Goal: Information Seeking & Learning: Learn about a topic

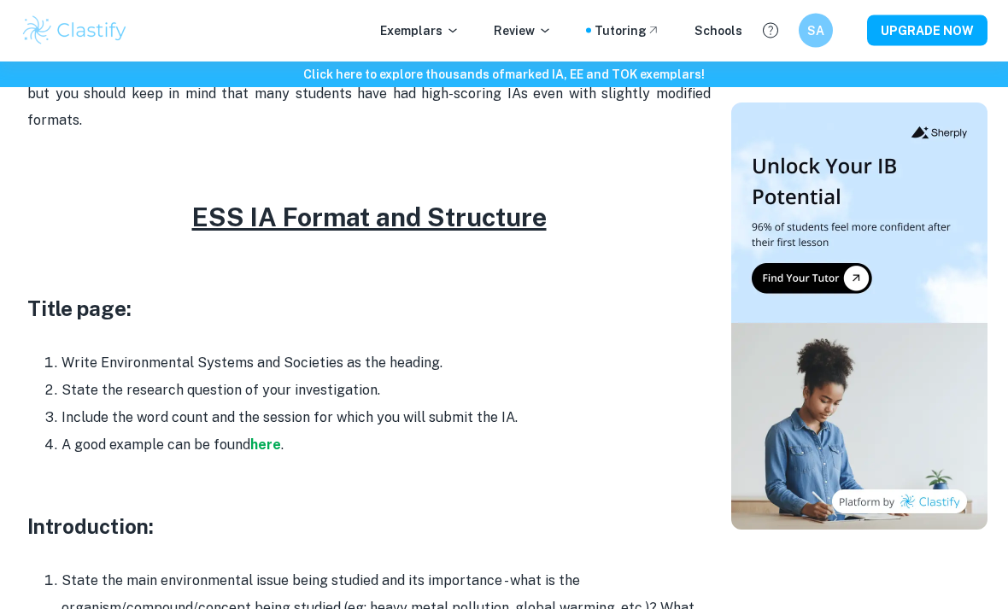
scroll to position [737, 0]
click at [252, 437] on strong "here" at bounding box center [265, 445] width 31 height 16
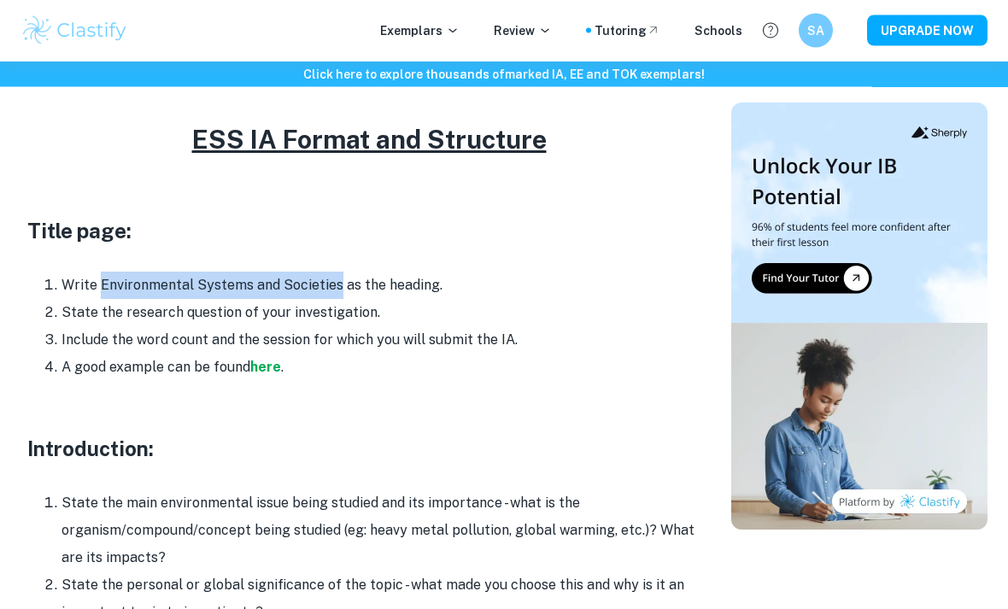
scroll to position [680, 0]
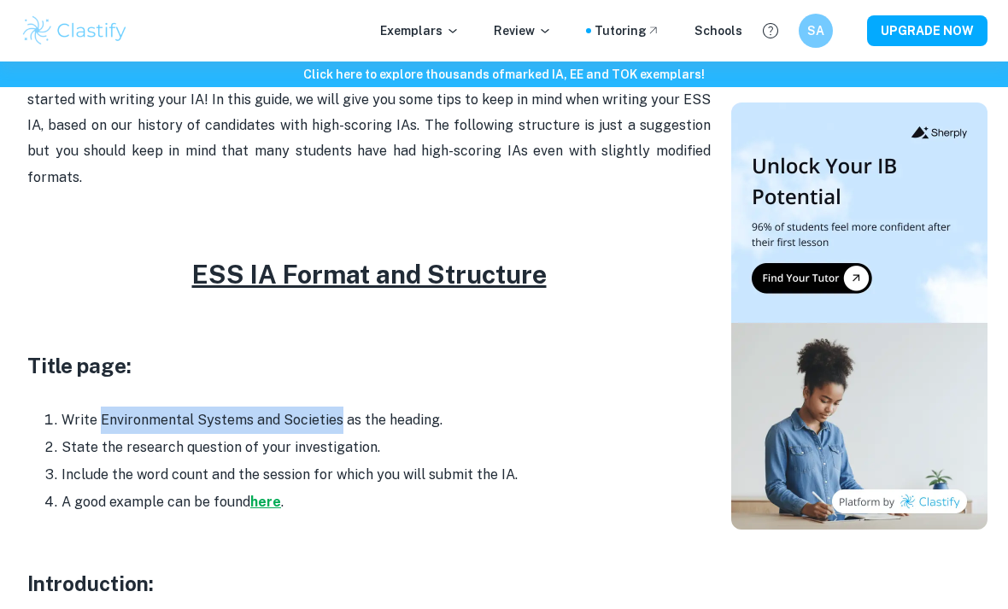
click at [269, 494] on strong "here" at bounding box center [265, 502] width 31 height 16
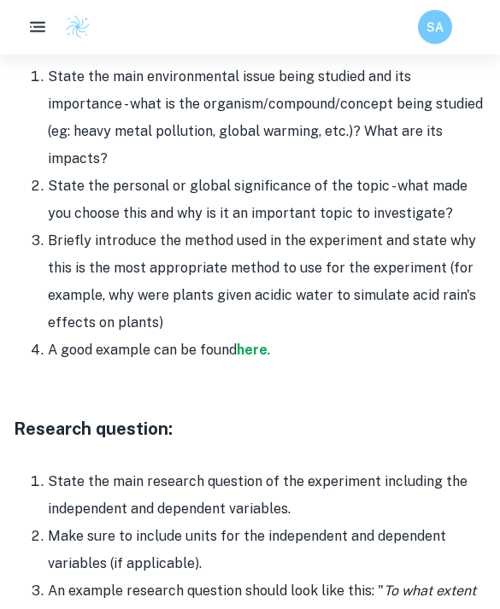
scroll to position [1181, 0]
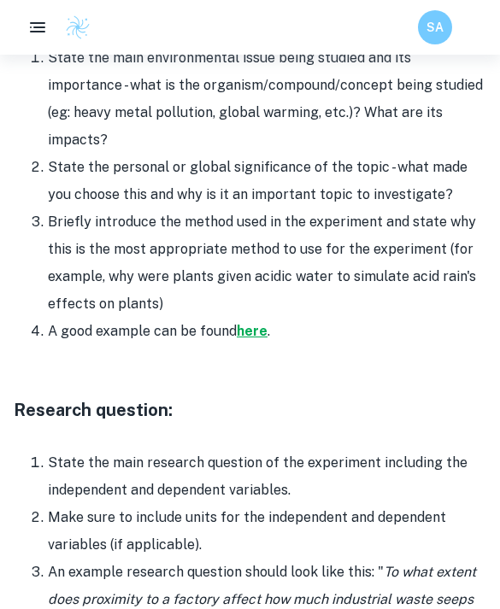
click at [266, 323] on strong "here" at bounding box center [252, 331] width 31 height 16
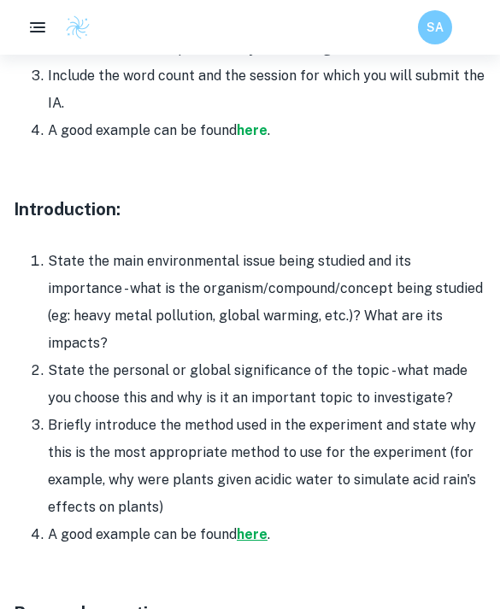
scroll to position [981, 0]
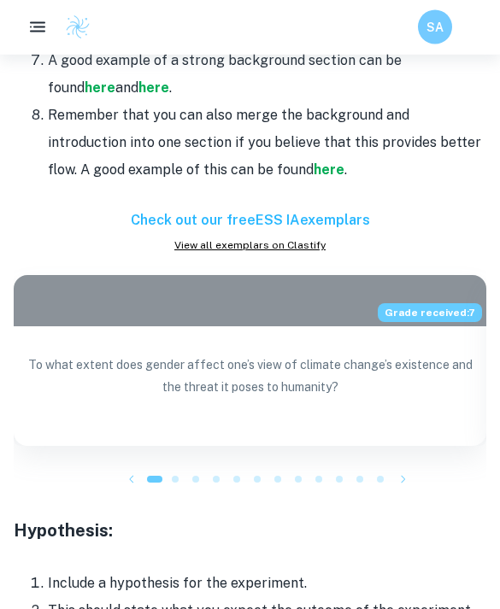
click at [180, 470] on div at bounding box center [175, 480] width 21 height 21
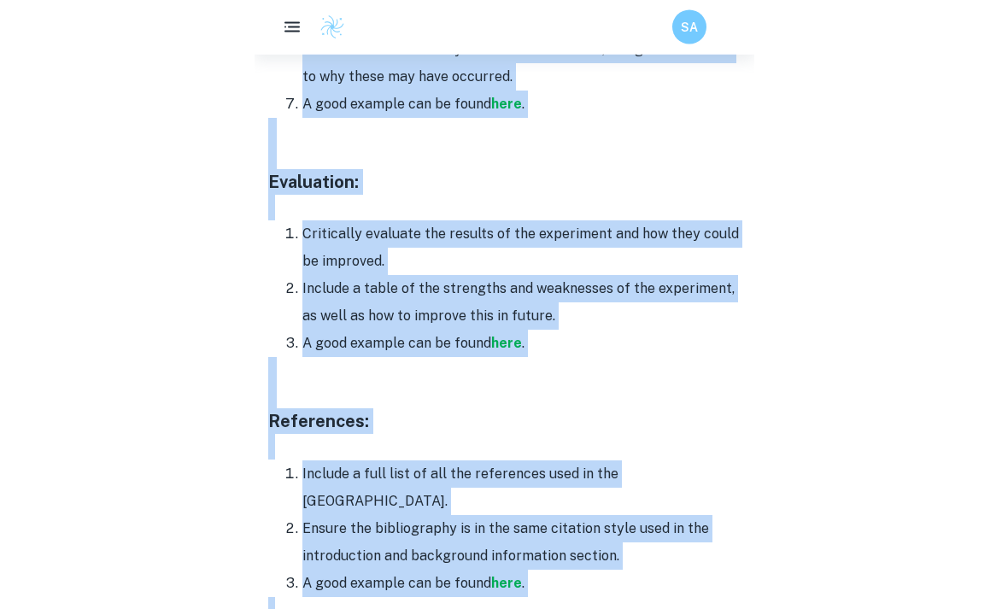
scroll to position [4634, 0]
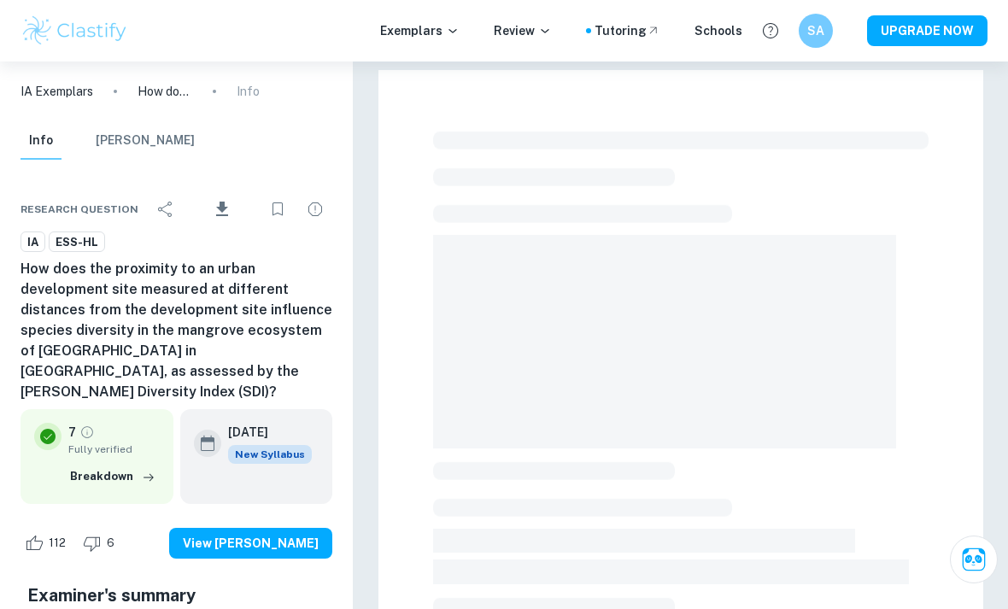
checkbox input "true"
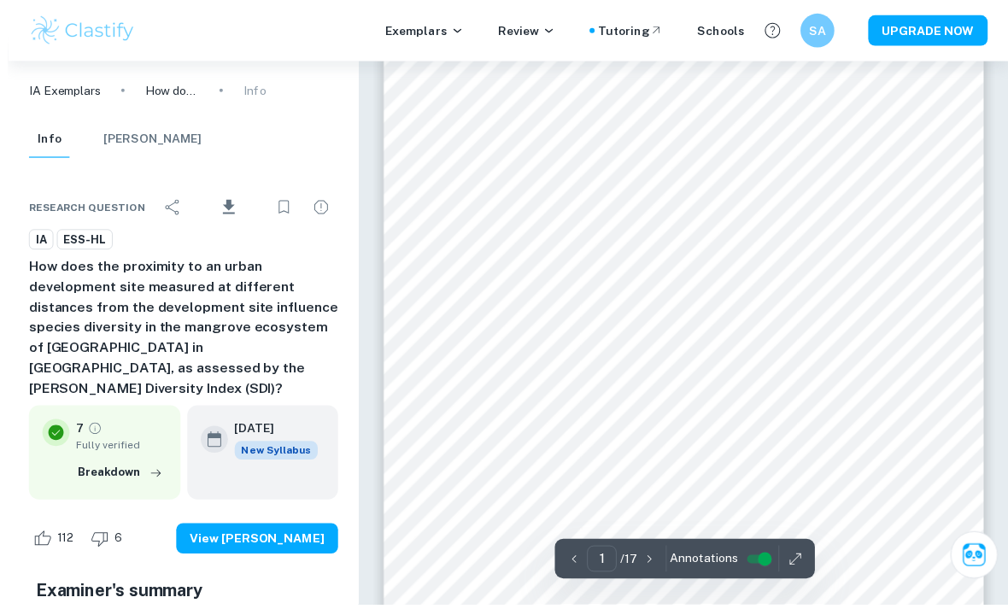
scroll to position [50, 0]
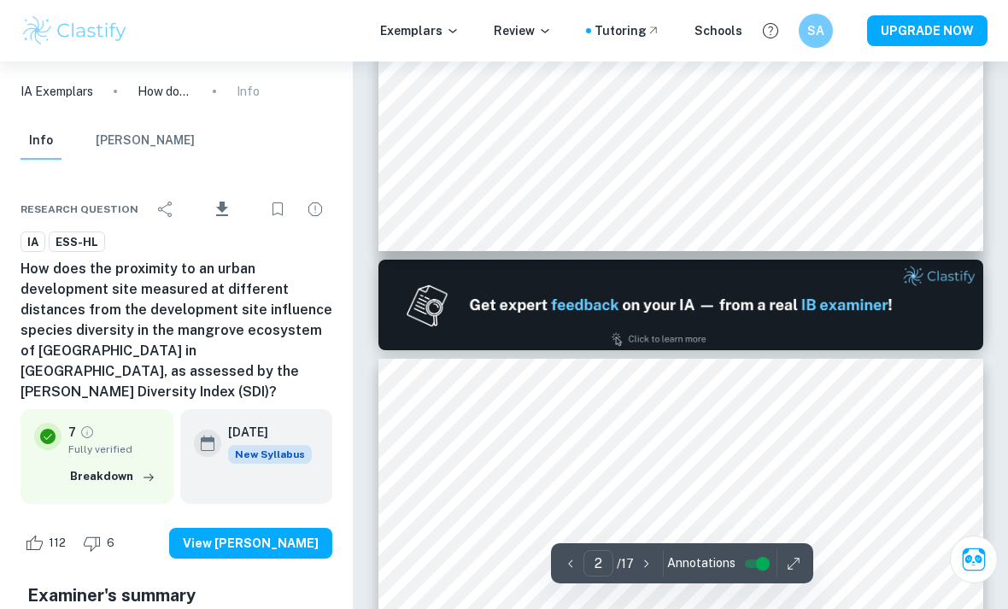
type input "1"
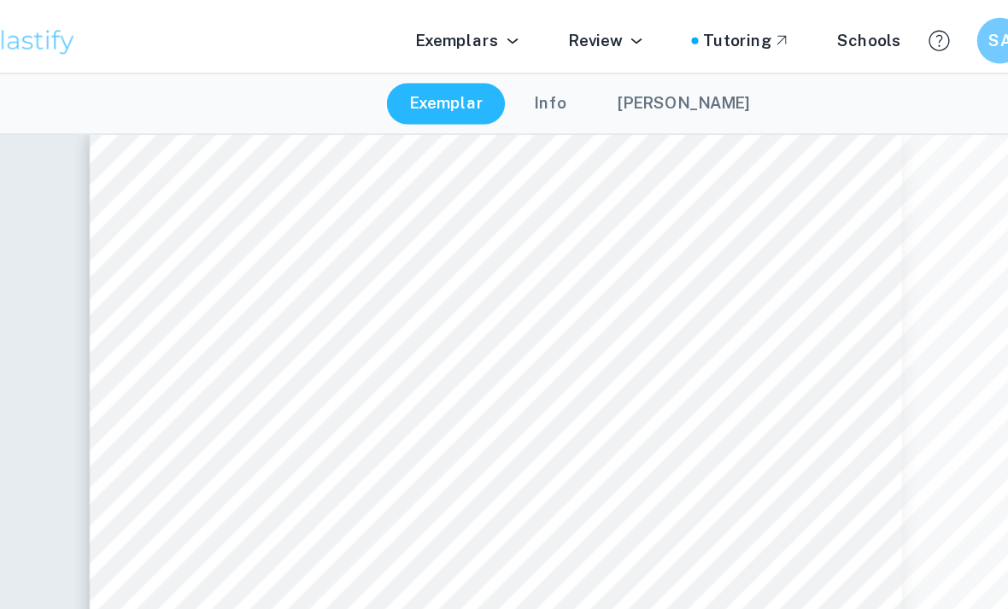
scroll to position [0, 0]
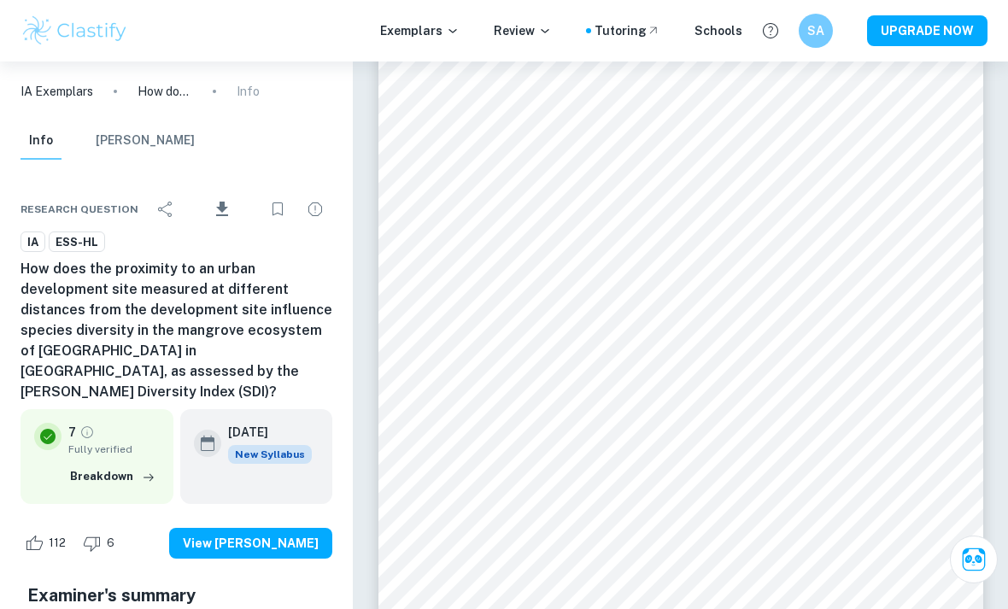
scroll to position [7, 0]
